Goal: Information Seeking & Learning: Learn about a topic

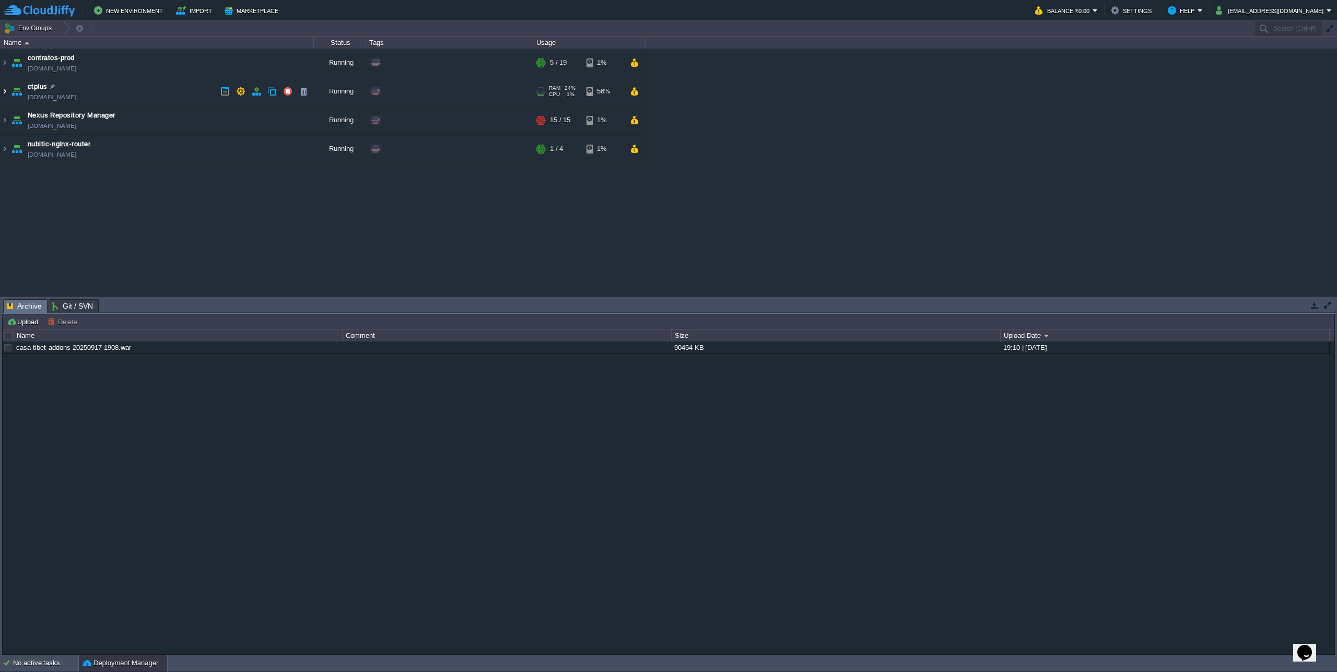
click at [4, 90] on img at bounding box center [5, 91] width 8 height 28
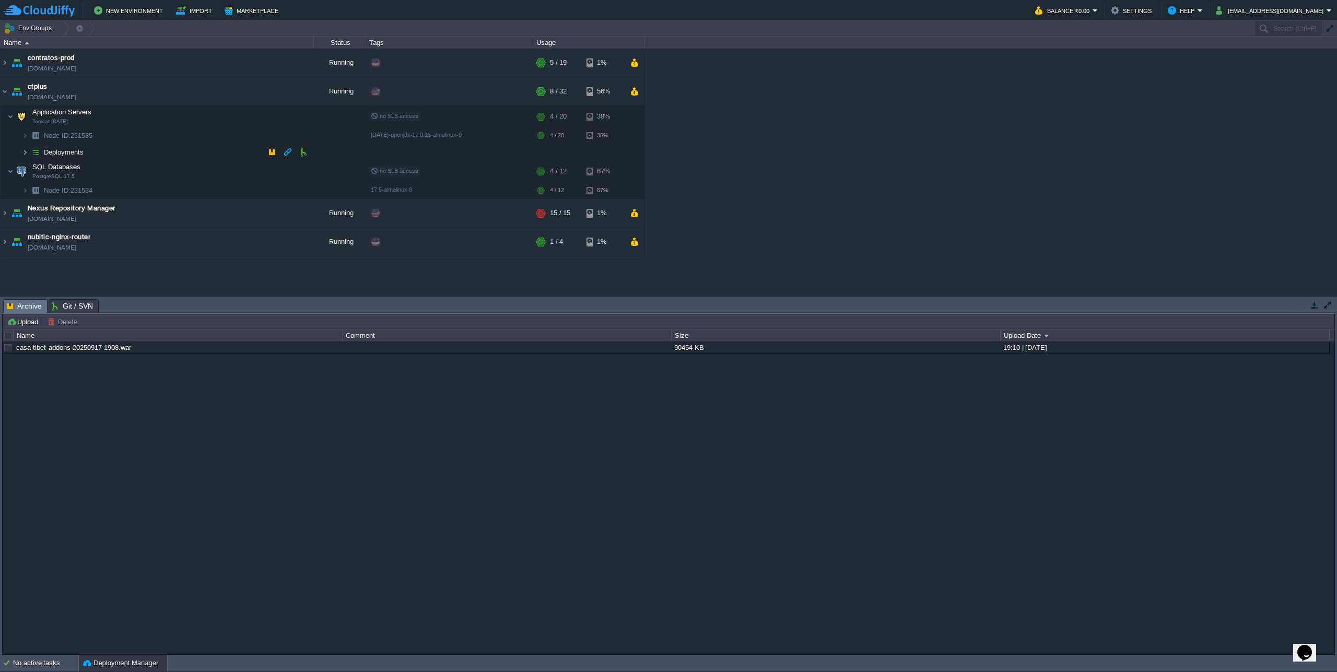
click at [25, 156] on img at bounding box center [25, 152] width 6 height 16
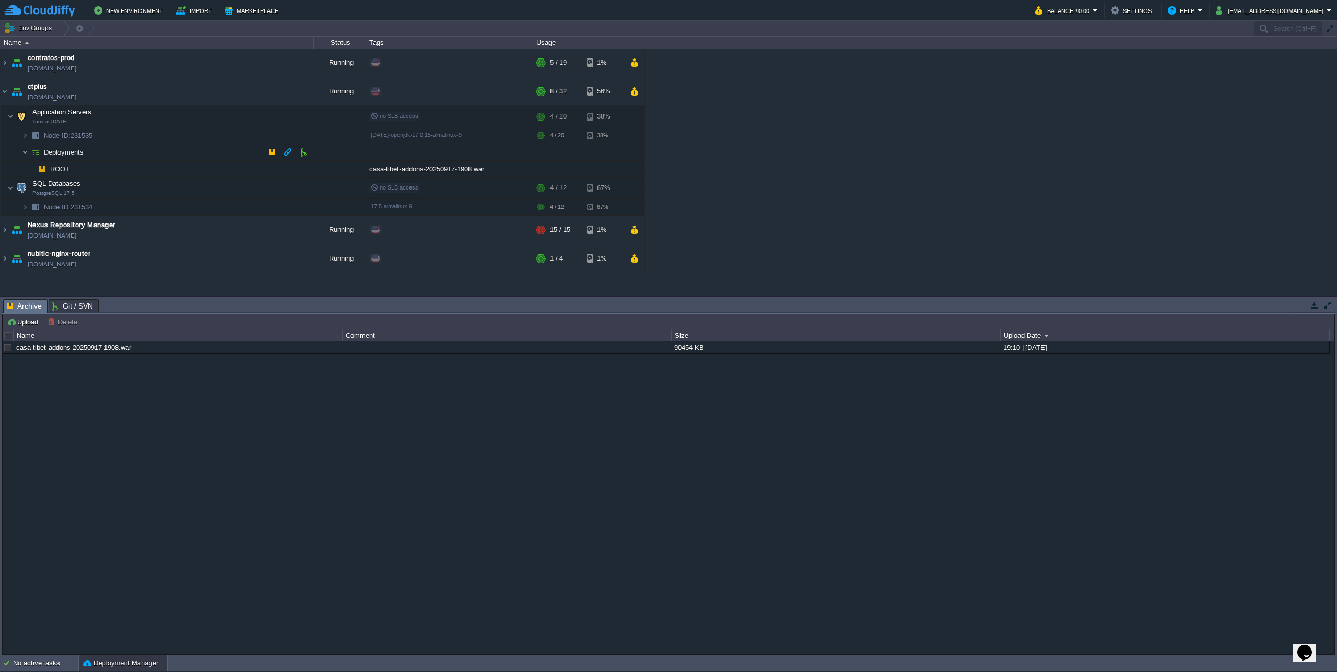
click at [25, 156] on img at bounding box center [25, 152] width 6 height 16
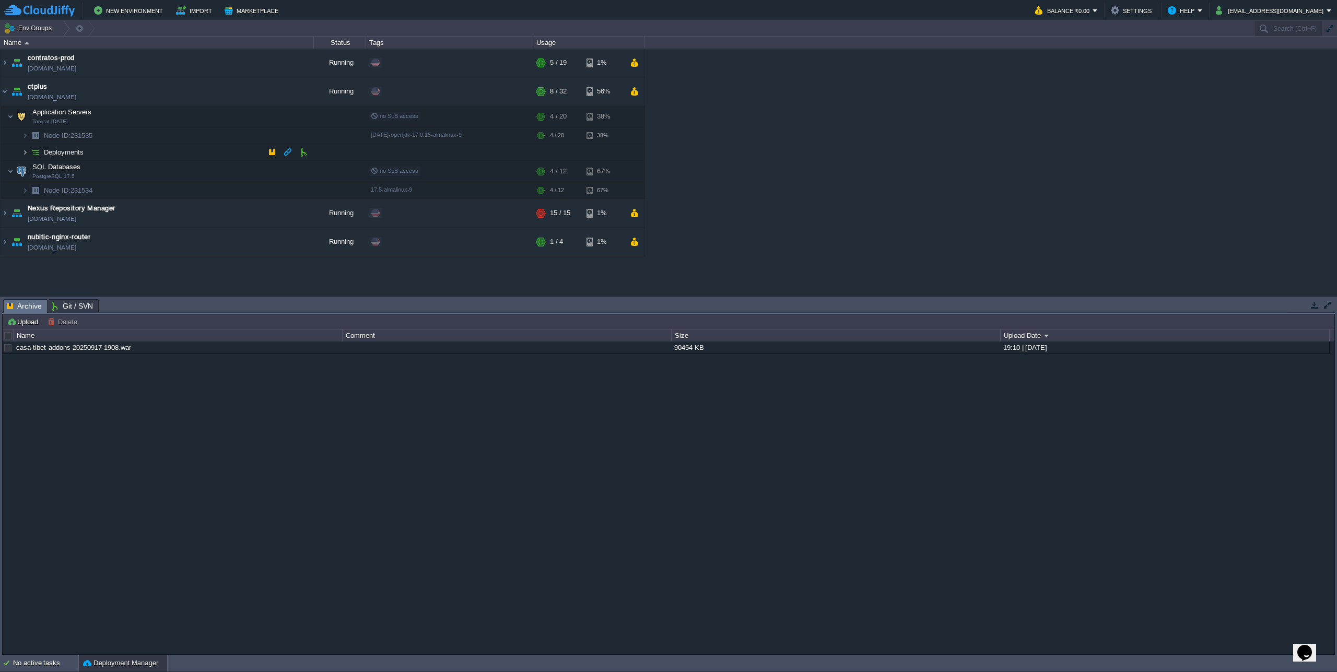
click at [23, 155] on img at bounding box center [25, 152] width 6 height 16
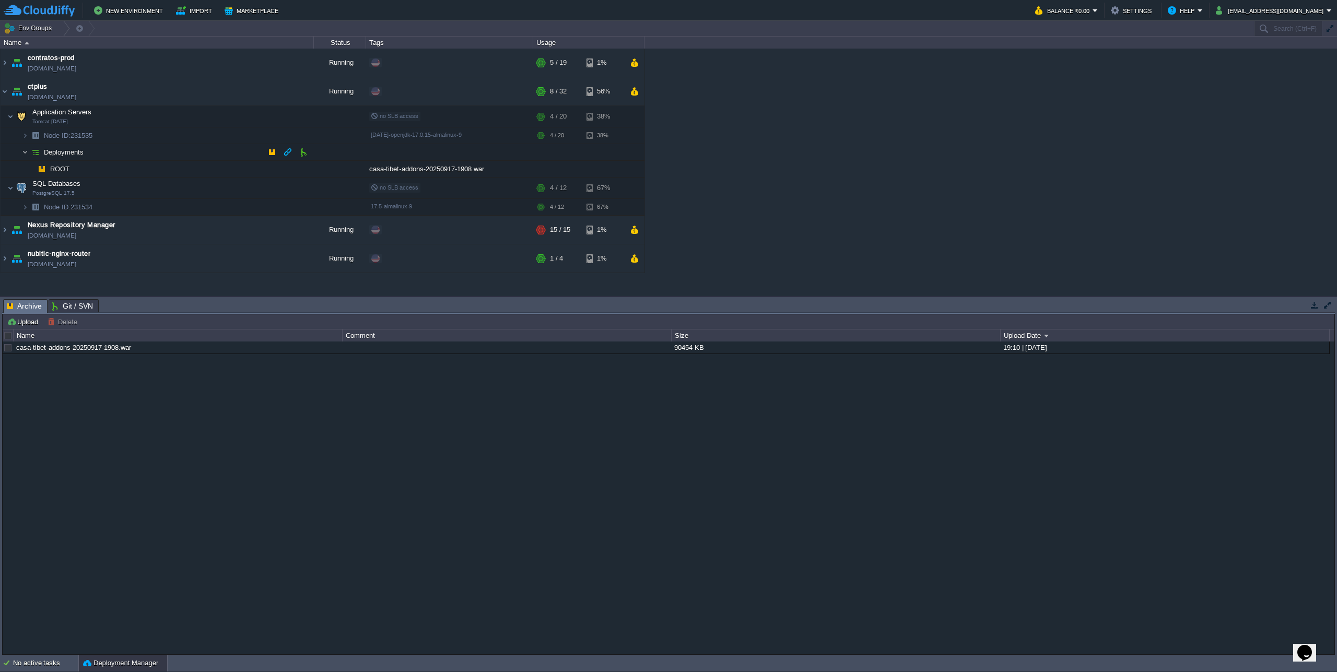
click at [23, 155] on img at bounding box center [25, 152] width 6 height 16
click at [232, 135] on button "button" at bounding box center [235, 135] width 9 height 9
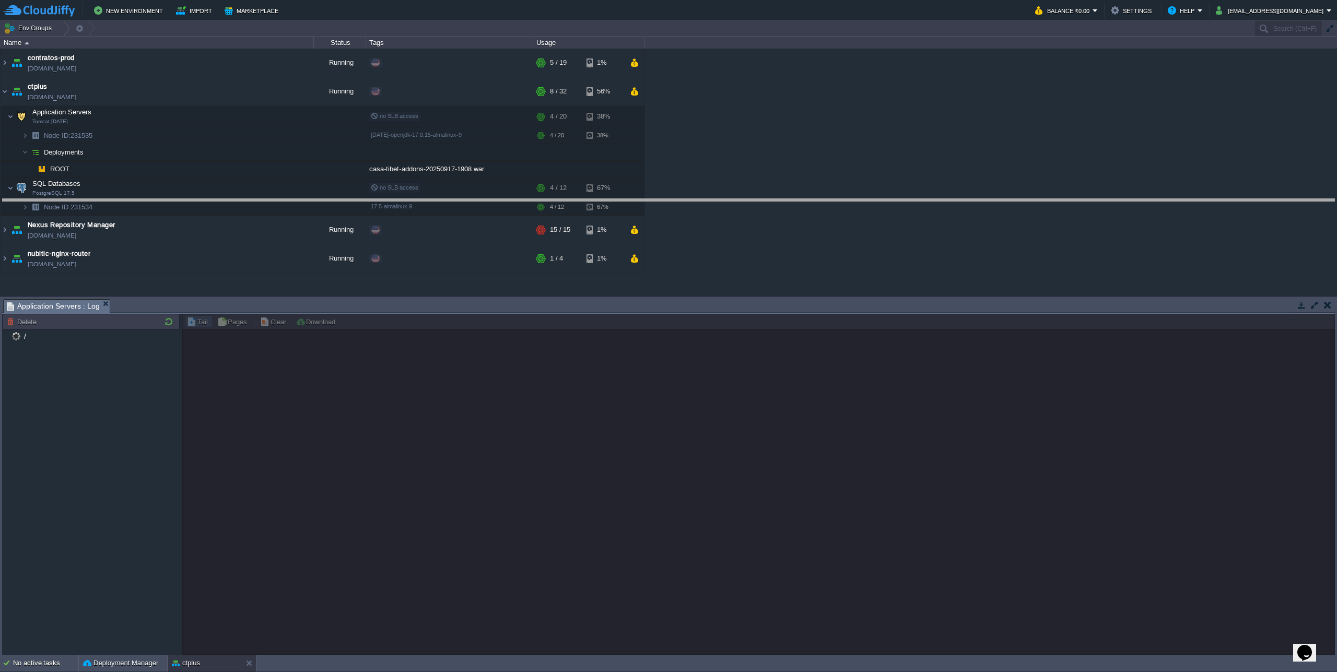
drag, startPoint x: 198, startPoint y: 300, endPoint x: 201, endPoint y: 200, distance: 100.3
click at [201, 200] on body "New Environment Import Marketplace Bonus ₹0.00 Upgrade Account Balance ₹0.00 Se…" at bounding box center [668, 336] width 1337 height 672
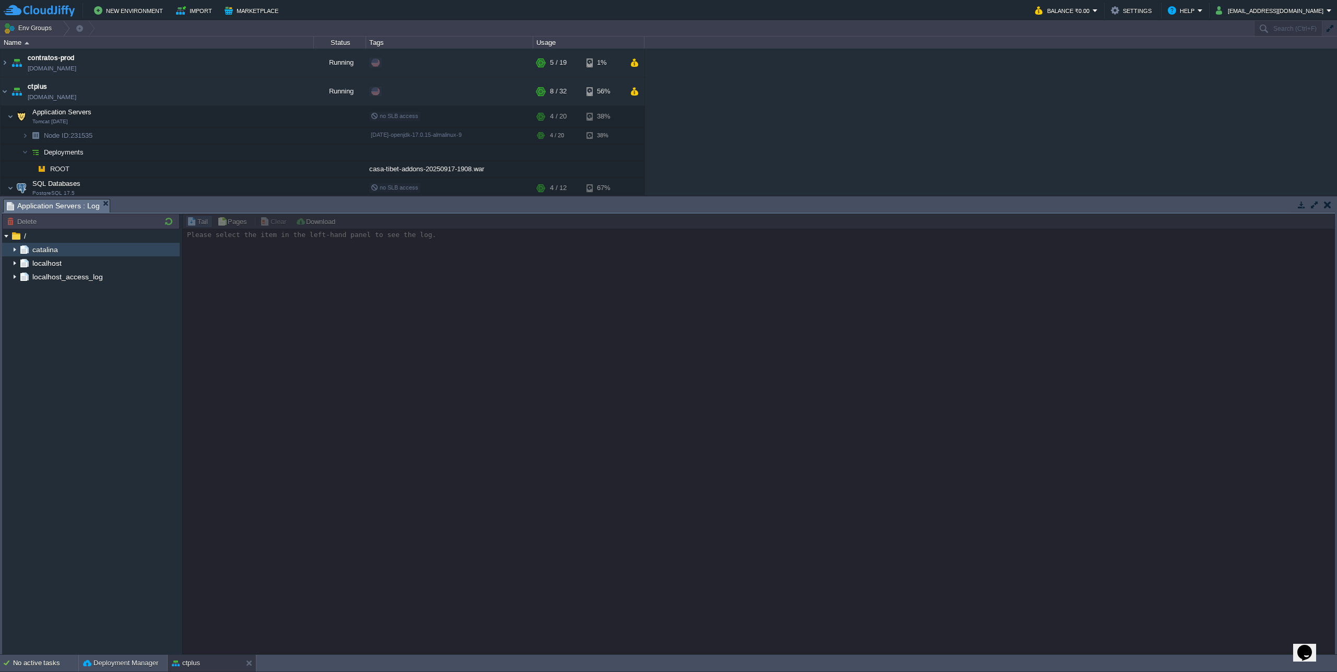
click at [13, 249] on img at bounding box center [14, 250] width 8 height 14
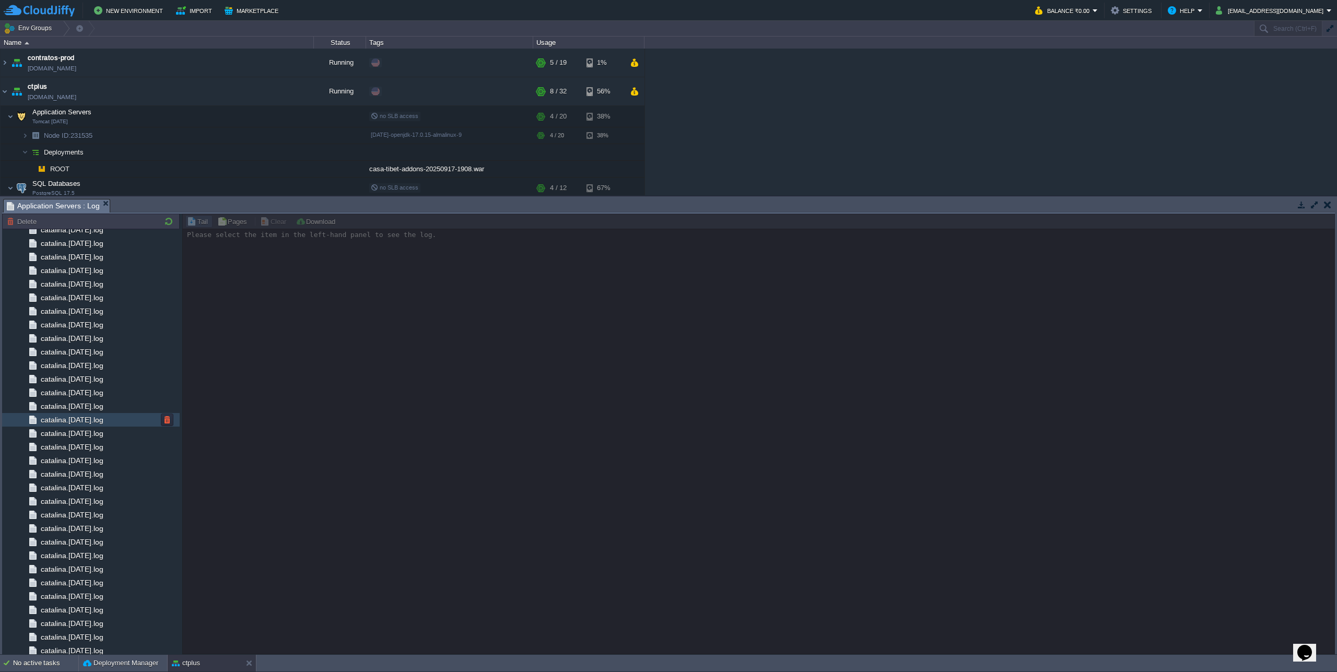
scroll to position [743, 0]
click at [107, 619] on div "catalina.out" at bounding box center [91, 620] width 178 height 14
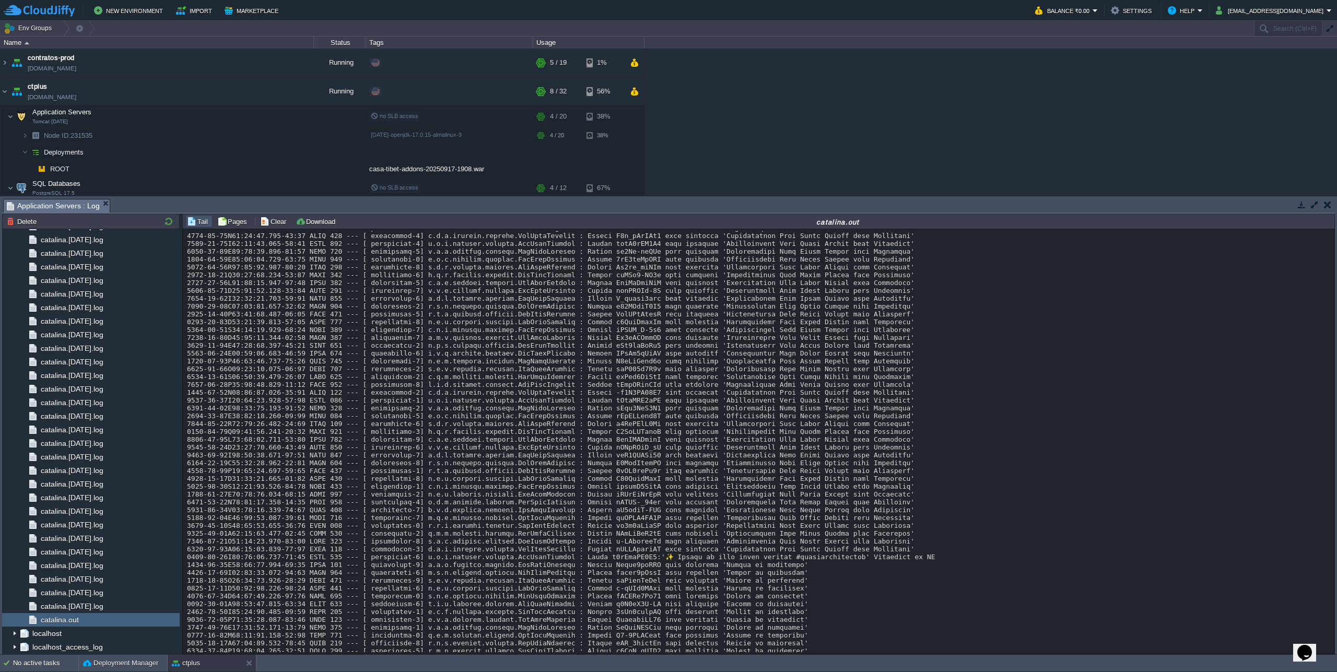
scroll to position [0, 0]
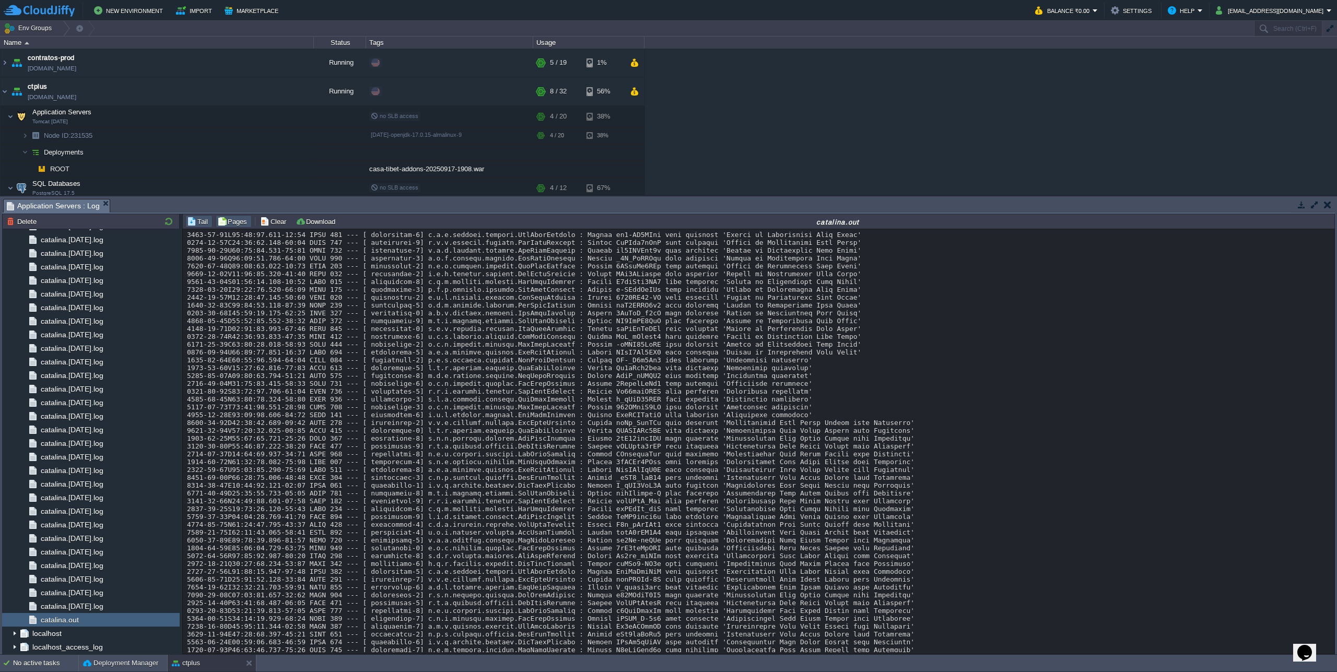
click at [229, 223] on button "Pages" at bounding box center [233, 221] width 33 height 9
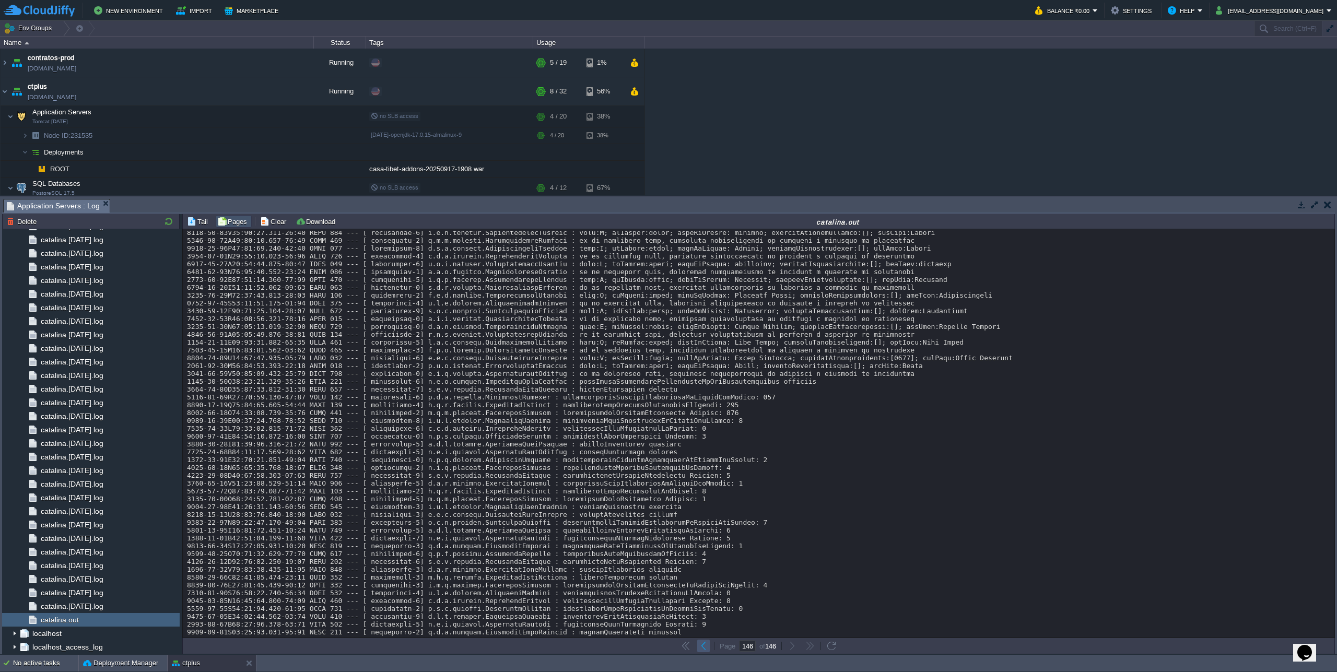
click at [702, 647] on button "button" at bounding box center [703, 646] width 9 height 9
type input "145"
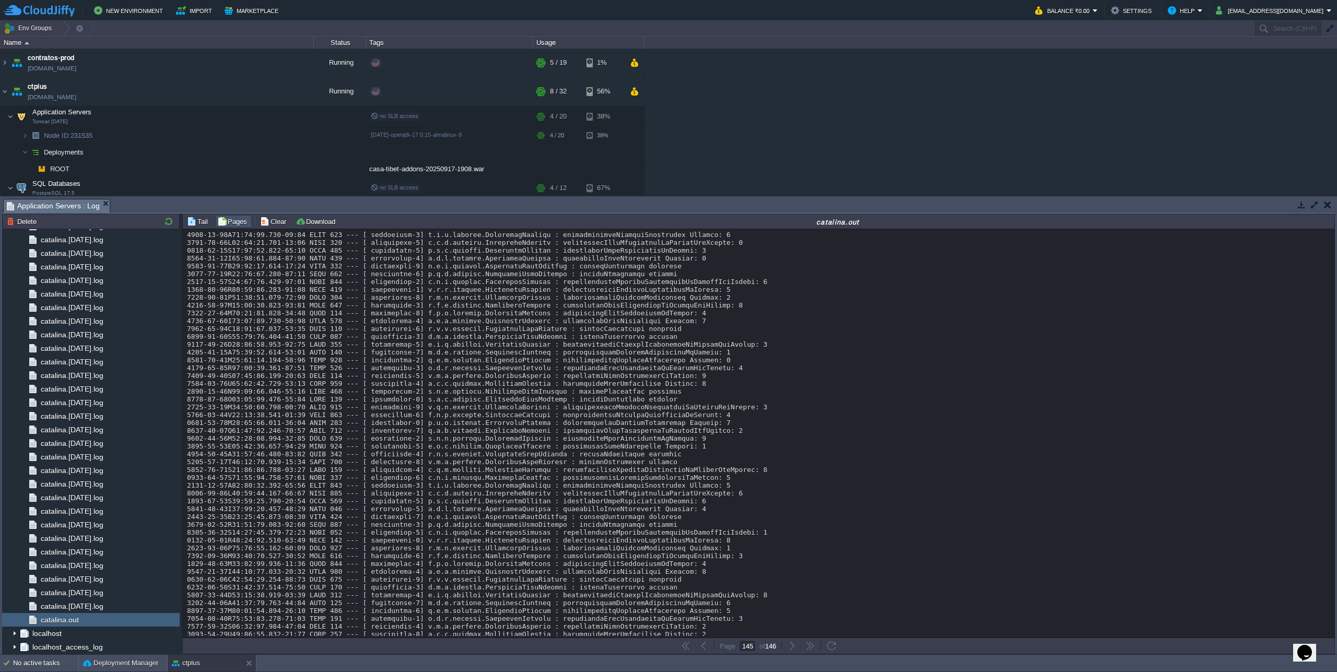
scroll to position [3679, 0]
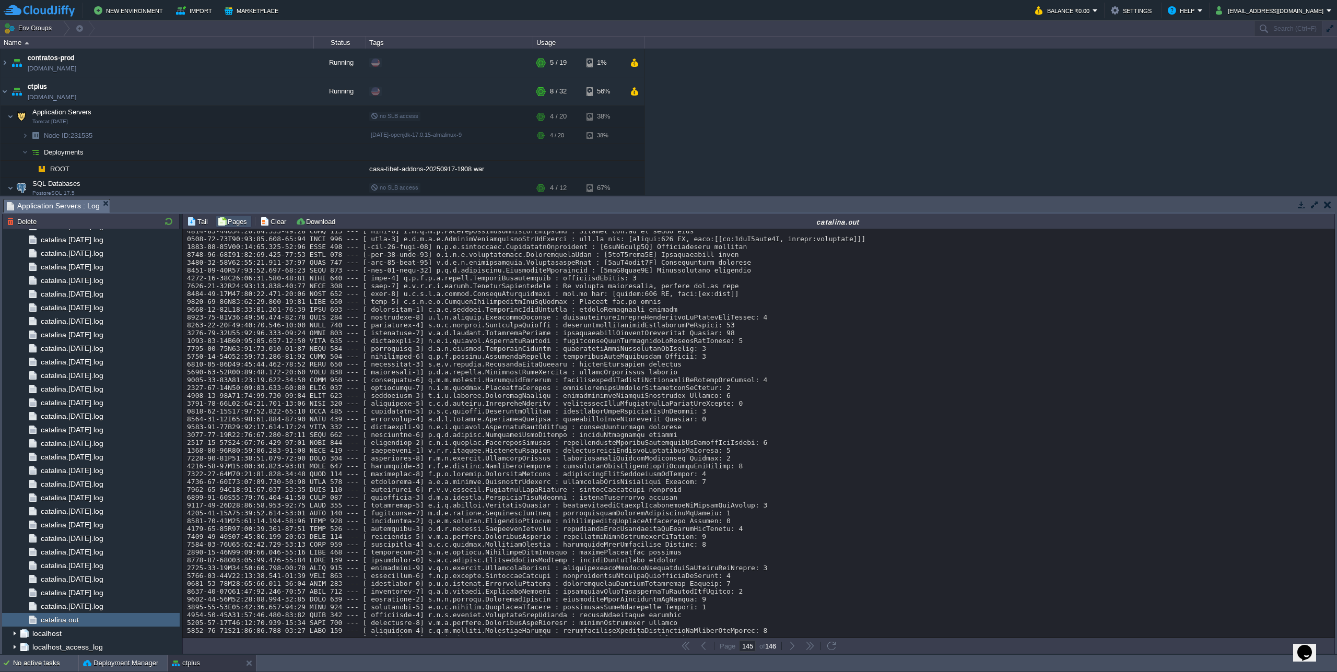
click at [333, 517] on div at bounding box center [759, 494] width 1144 height 7884
copy div "1441"
click at [573, 541] on div at bounding box center [759, 494] width 1144 height 7884
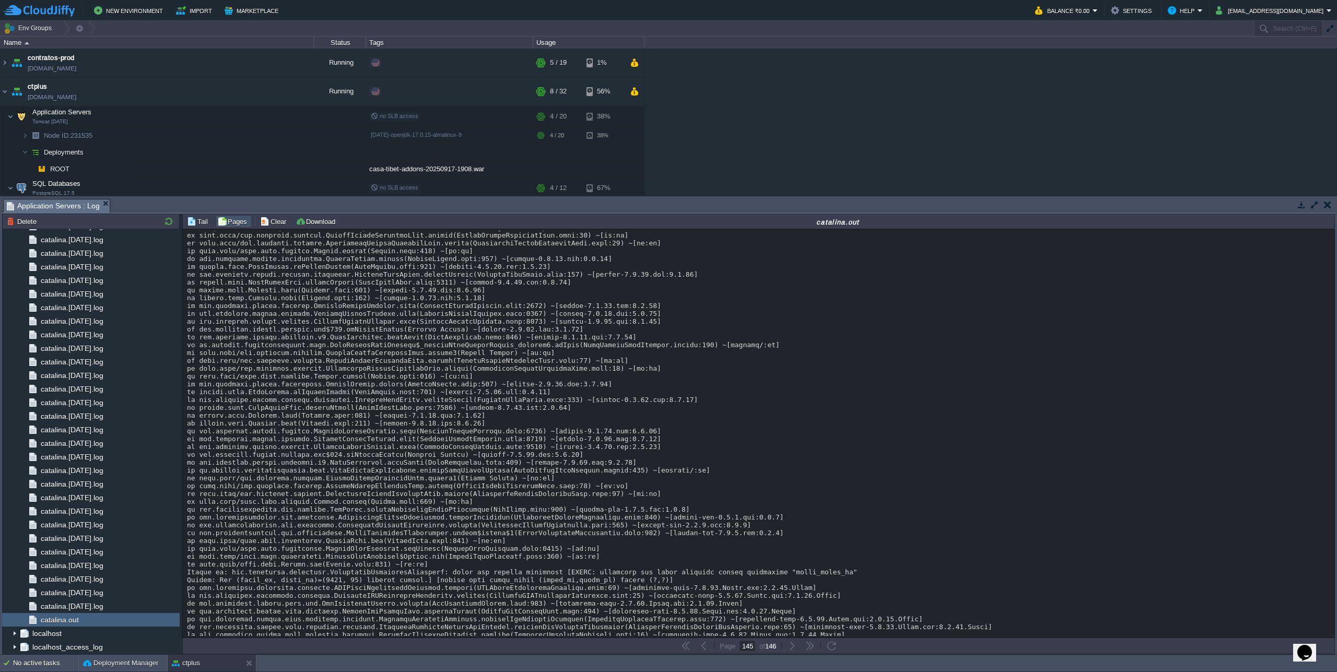
scroll to position [2676, 0]
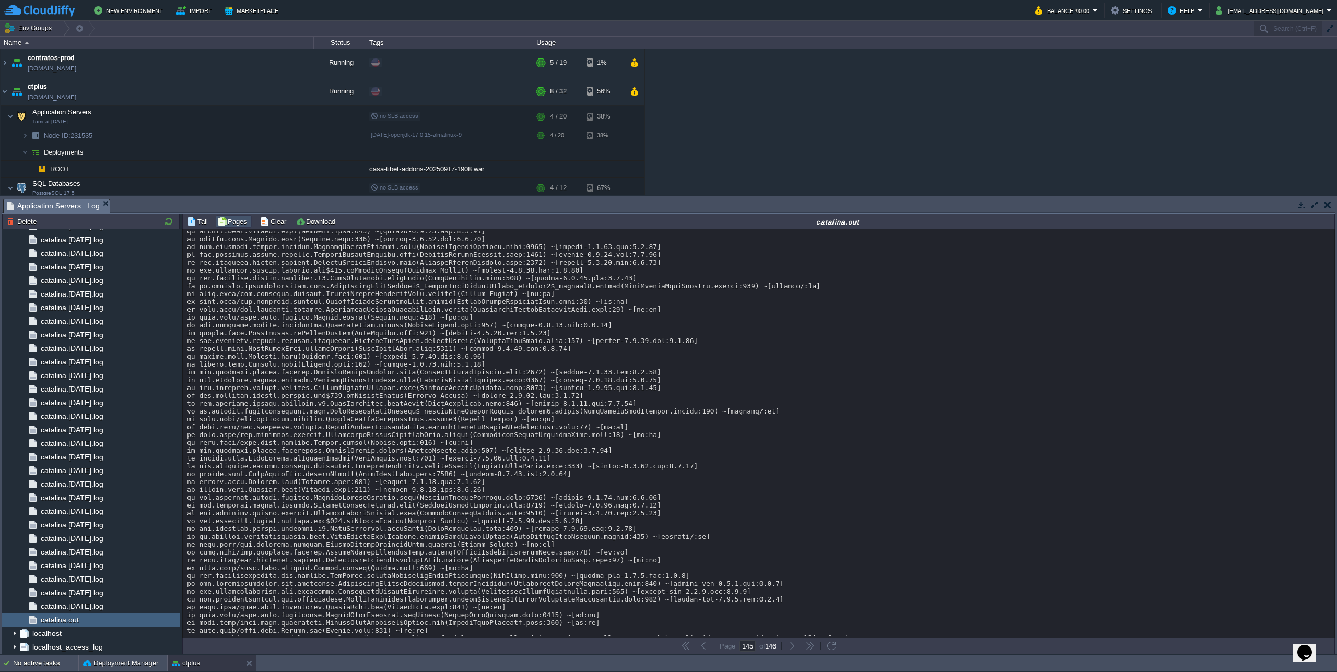
drag, startPoint x: 867, startPoint y: 364, endPoint x: 995, endPoint y: 362, distance: 127.5
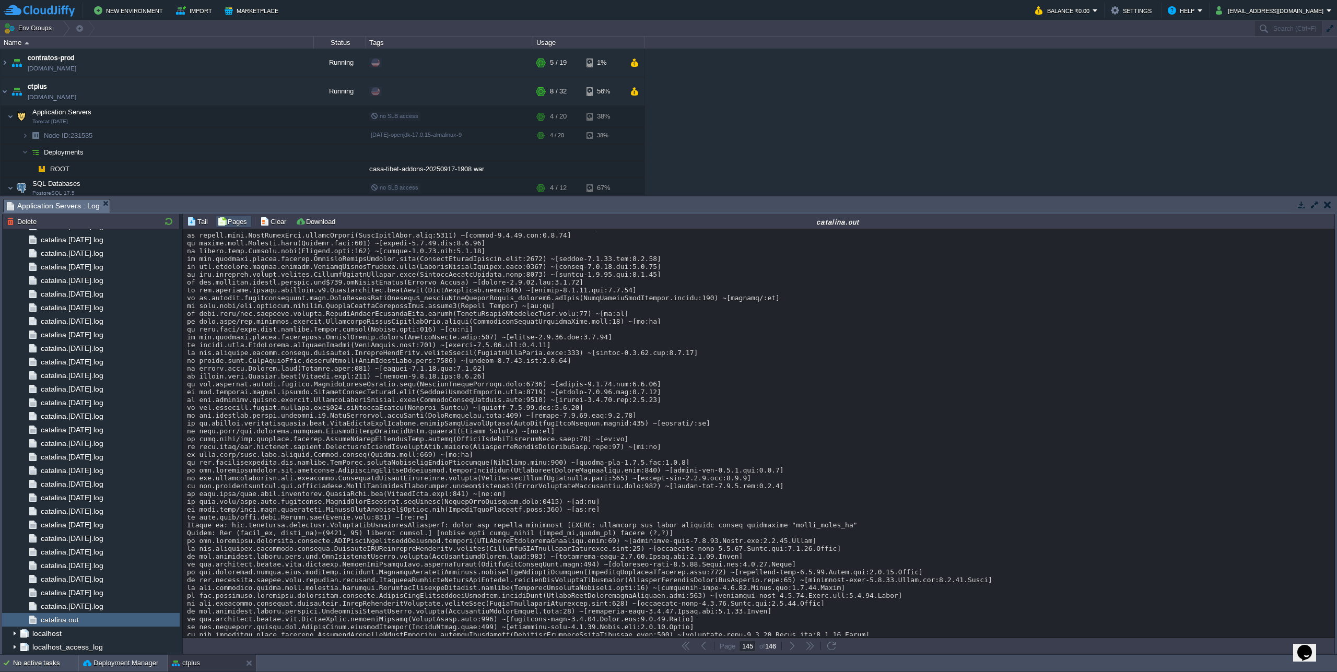
scroll to position [2774, 0]
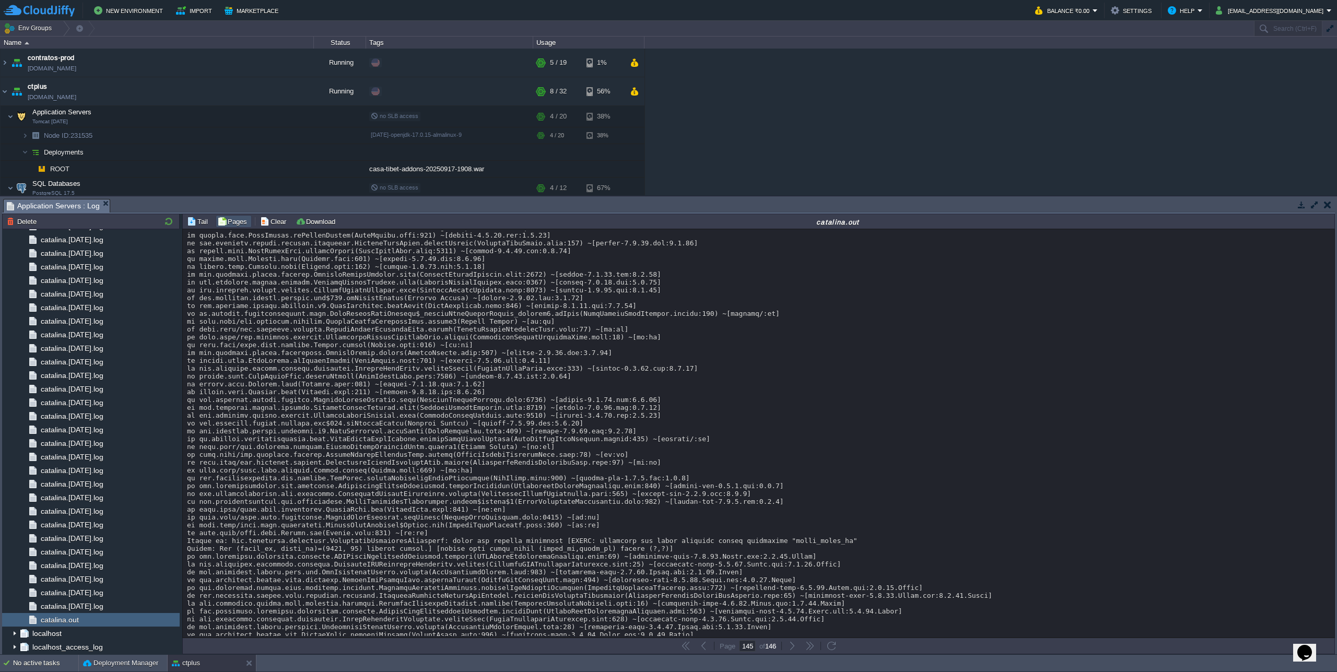
drag, startPoint x: 761, startPoint y: 296, endPoint x: 1066, endPoint y: 294, distance: 305.1
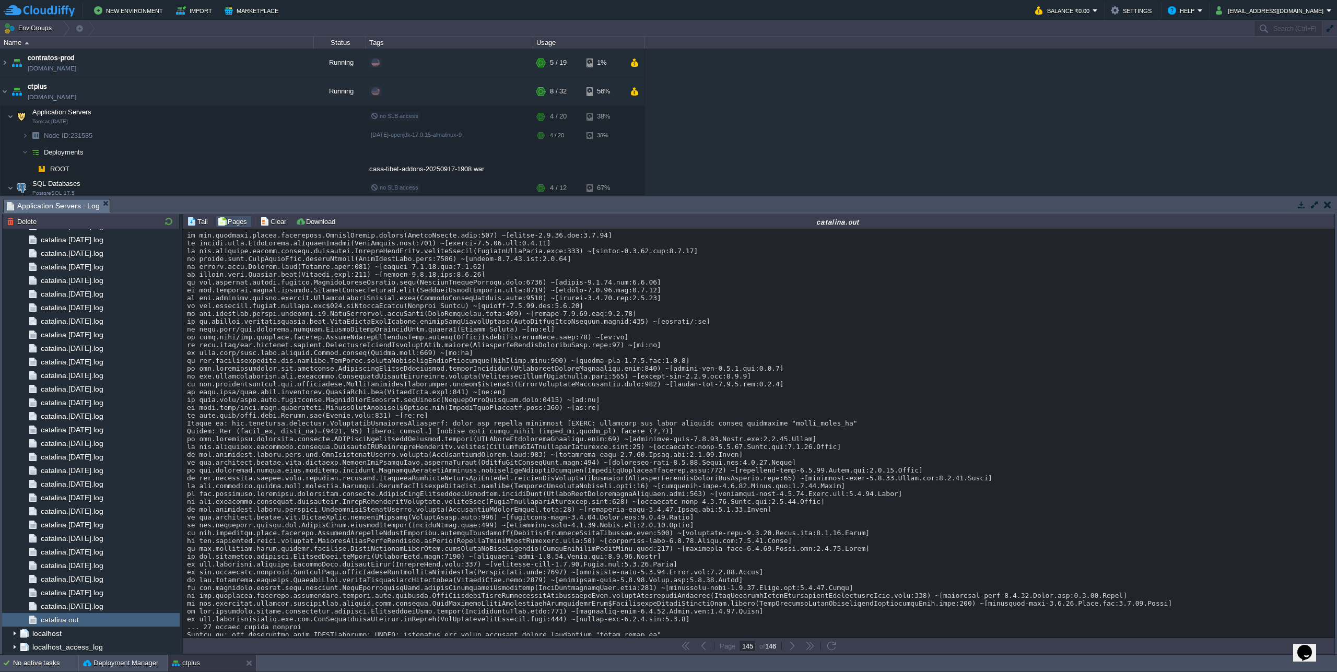
scroll to position [2829, 0]
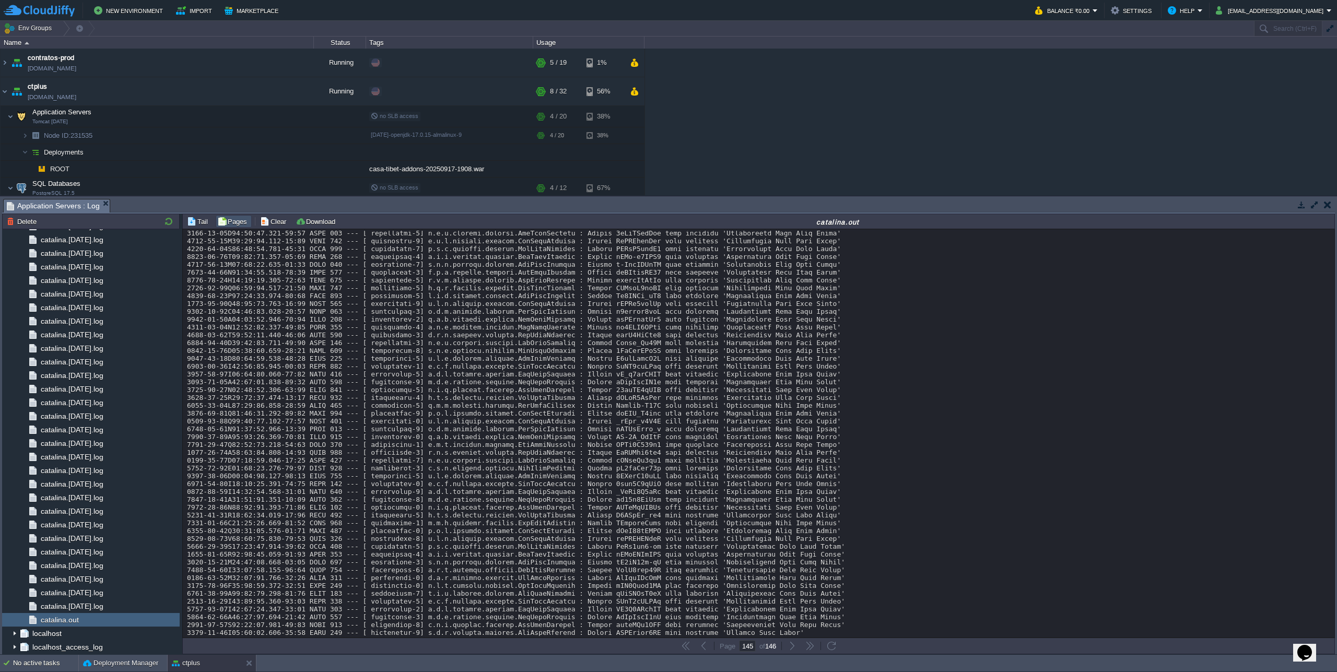
scroll to position [9055, 0]
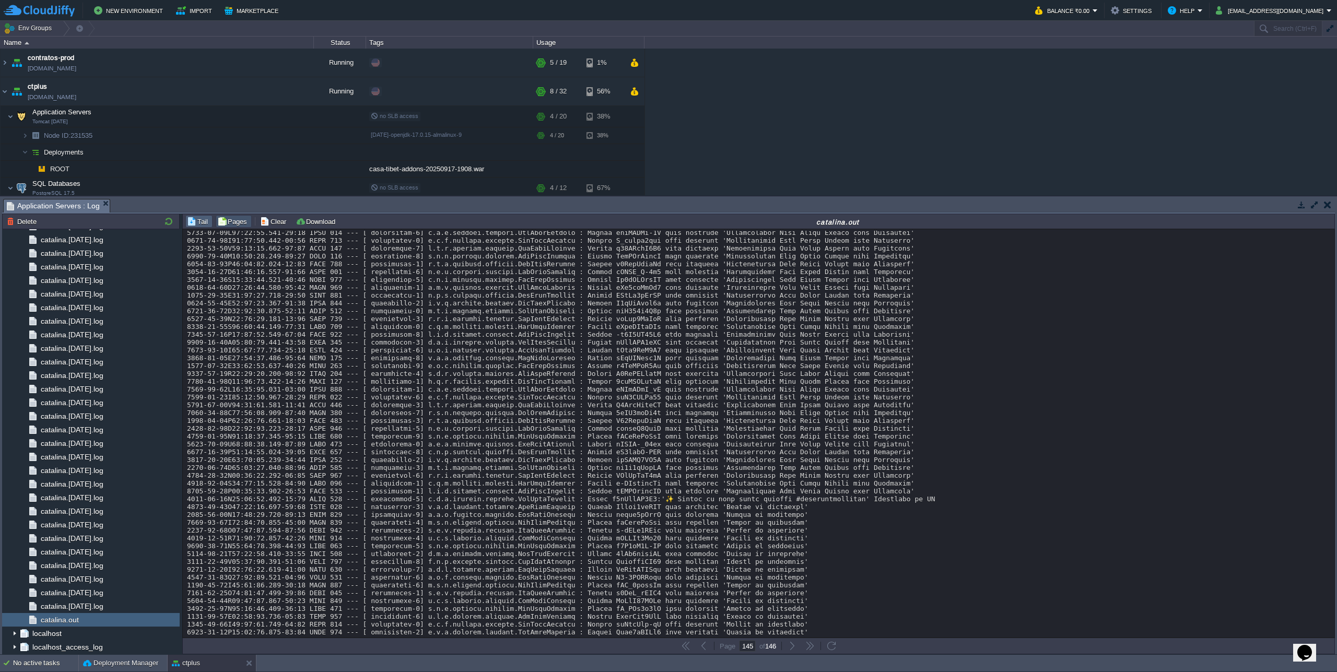
click at [191, 217] on td "Tail" at bounding box center [198, 221] width 27 height 13
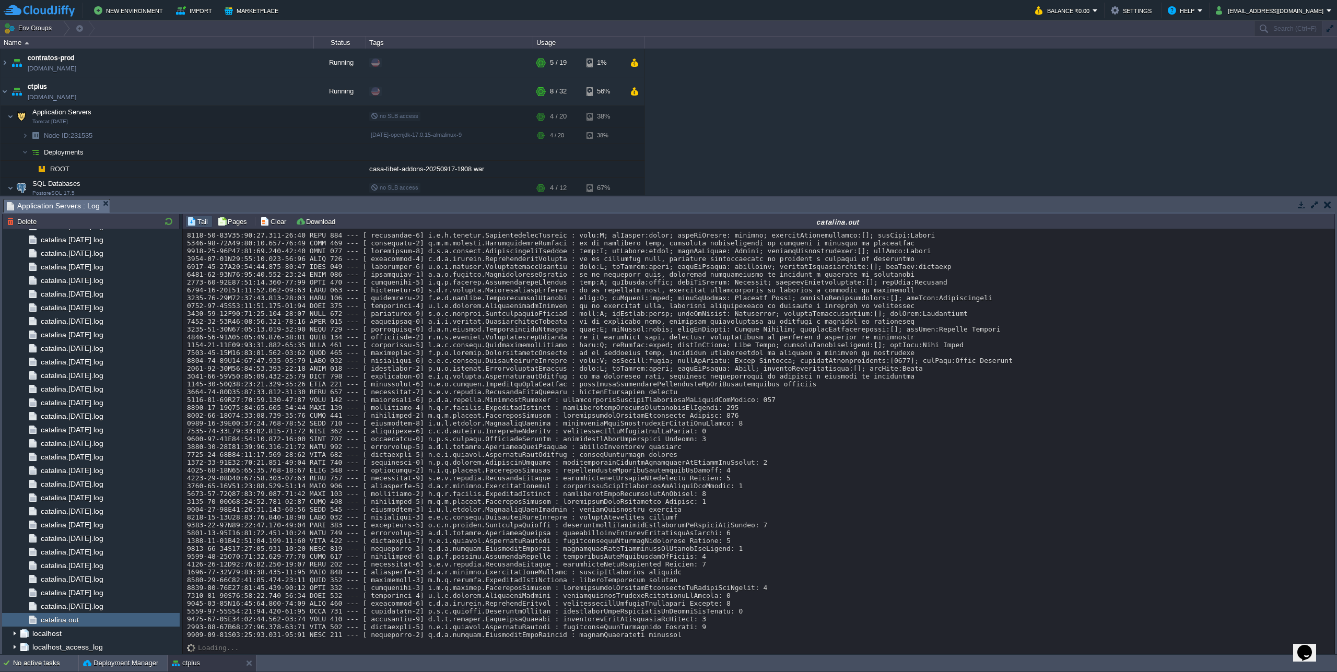
scroll to position [9129, 0]
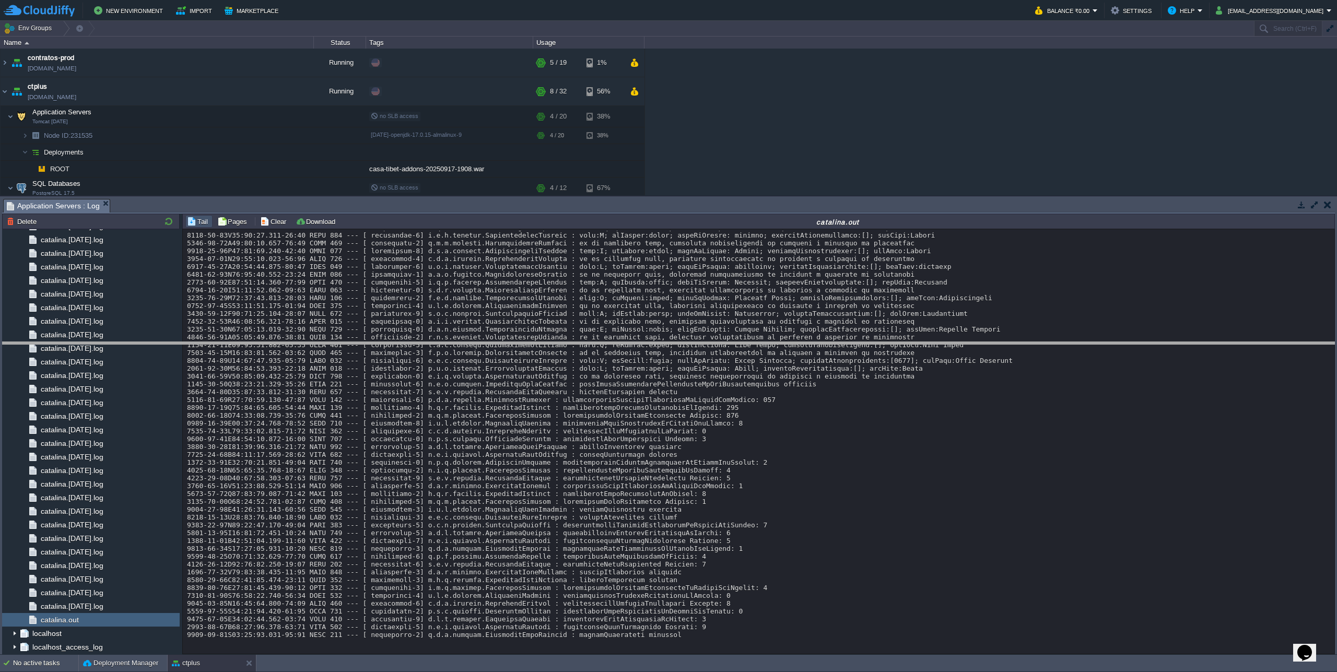
drag, startPoint x: 462, startPoint y: 202, endPoint x: 444, endPoint y: 364, distance: 163.1
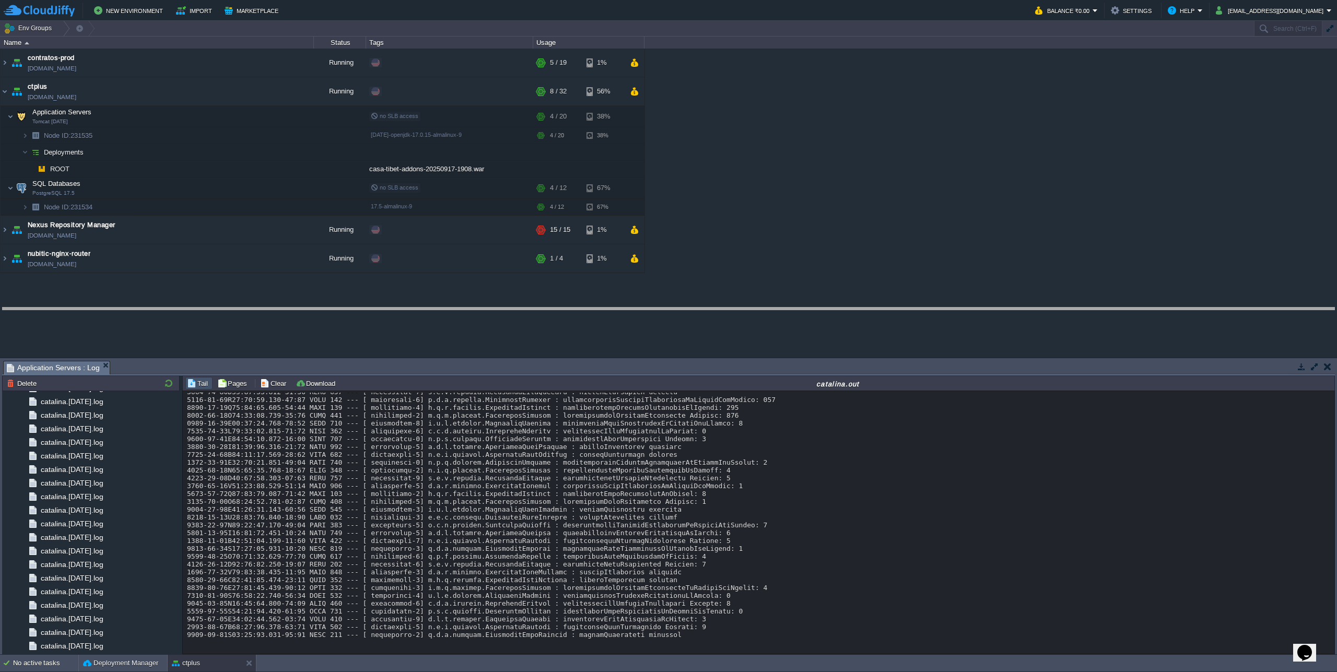
drag, startPoint x: 443, startPoint y: 363, endPoint x: 449, endPoint y: 310, distance: 53.7
click at [449, 310] on body "New Environment Import Marketplace Bonus ₹0.00 Upgrade Account Balance ₹0.00 Se…" at bounding box center [668, 336] width 1337 height 672
